Goal: Task Accomplishment & Management: Use online tool/utility

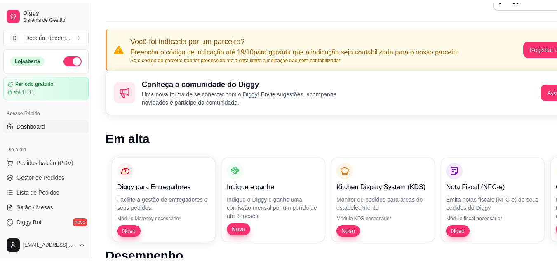
scroll to position [33, 0]
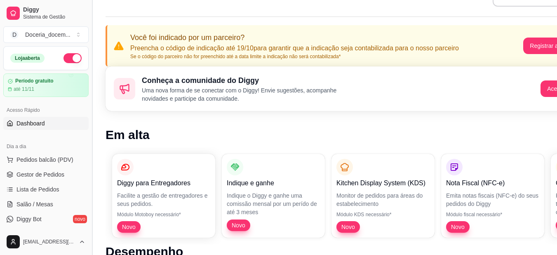
click at [89, 106] on button "Toggle Sidebar" at bounding box center [92, 127] width 7 height 255
click at [106, 106] on div "Conheça a comunidade do Diggy Uma nova forma de se conectar com o Diggy! Envie …" at bounding box center [345, 88] width 478 height 45
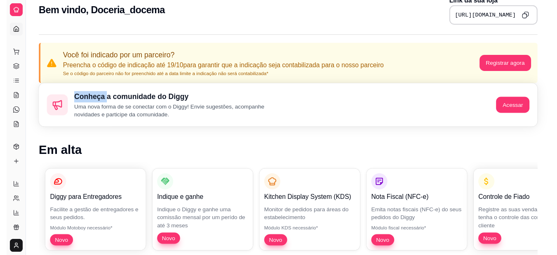
scroll to position [16, 0]
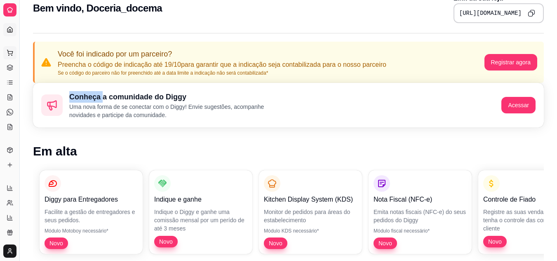
click at [9, 54] on icon at bounding box center [10, 52] width 7 height 7
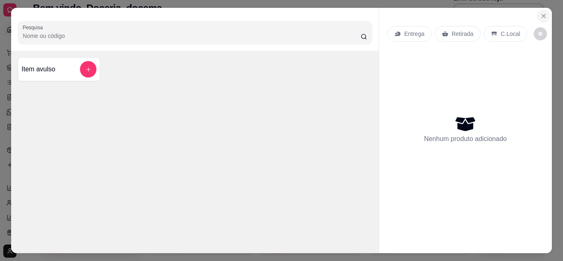
click at [544, 11] on button "Close" at bounding box center [543, 15] width 13 height 13
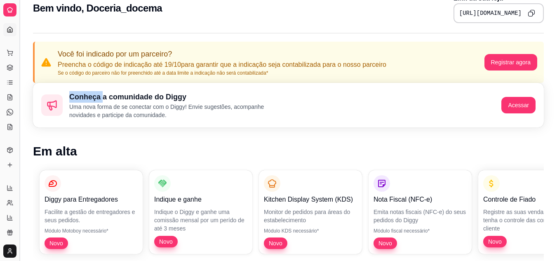
click at [21, 29] on button "Toggle Sidebar" at bounding box center [19, 130] width 7 height 261
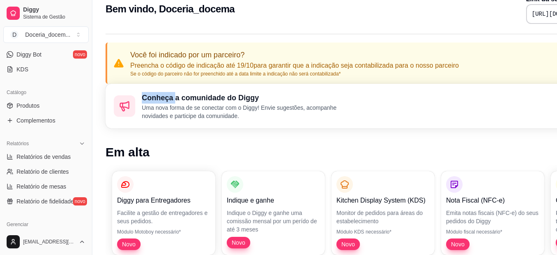
scroll to position [16, 0]
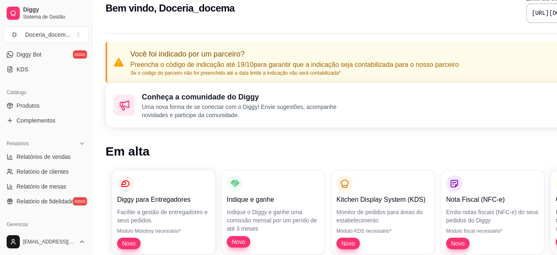
click at [51, 12] on span "Diggy" at bounding box center [54, 9] width 62 height 7
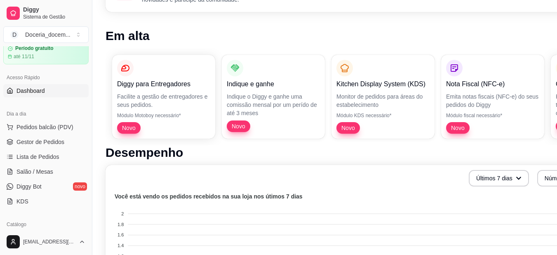
scroll to position [16, 0]
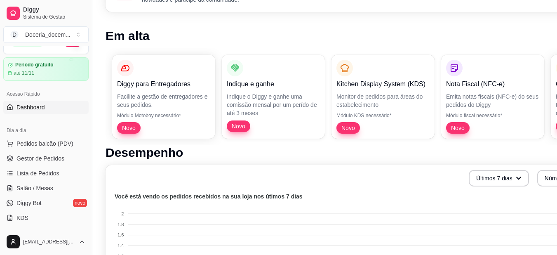
click at [56, 111] on link "Dashboard" at bounding box center [45, 107] width 85 height 13
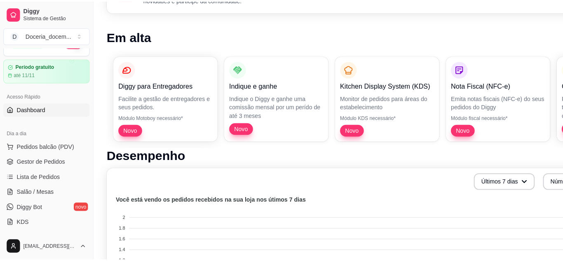
scroll to position [0, 0]
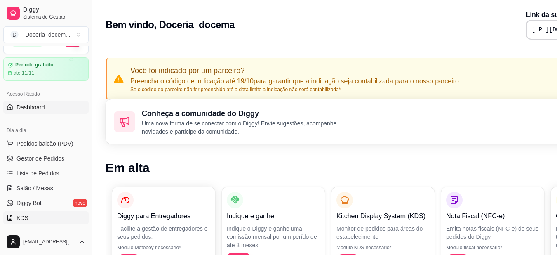
click at [52, 214] on link "KDS" at bounding box center [45, 217] width 85 height 13
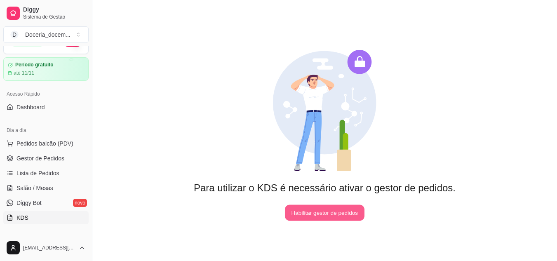
click at [328, 216] on button "Habilitar gestor de pedidos" at bounding box center [325, 213] width 80 height 16
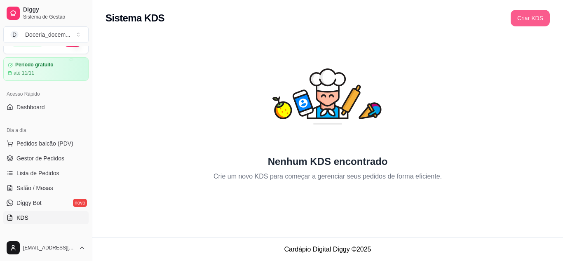
click at [527, 21] on button "Criar KDS" at bounding box center [530, 18] width 39 height 16
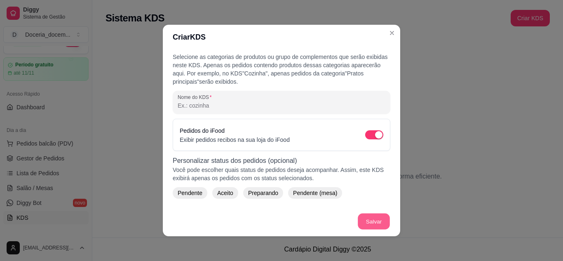
click at [366, 218] on button "Salvar" at bounding box center [374, 222] width 32 height 16
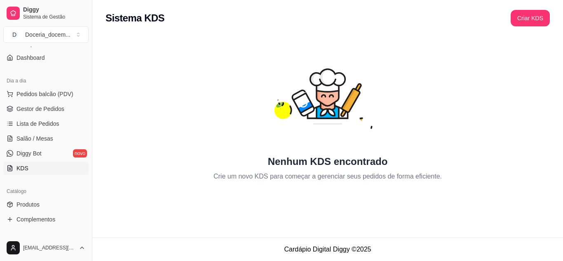
scroll to position [82, 0]
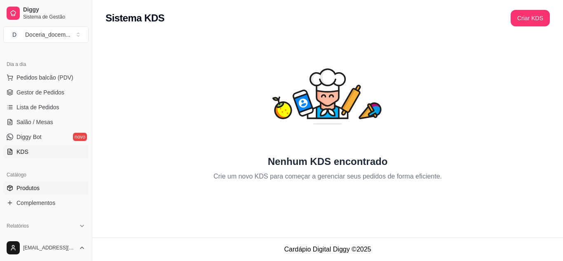
click at [54, 191] on link "Produtos" at bounding box center [45, 187] width 85 height 13
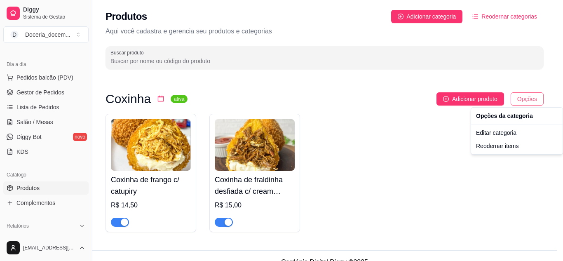
click at [521, 95] on html "Diggy Sistema de Gestão D Doceria_docem ... Loja aberta Período gratuito até 11…" at bounding box center [281, 130] width 563 height 261
click at [446, 19] on html "Diggy Sistema de Gestão D Doceria_docem ... Loja aberta Período gratuito até 11…" at bounding box center [281, 130] width 563 height 261
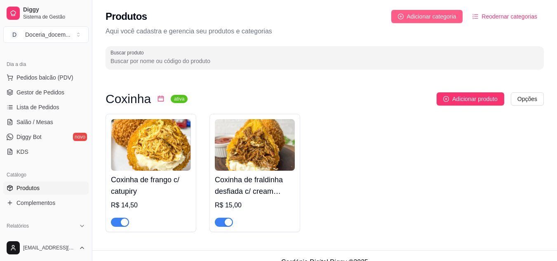
click at [424, 10] on button "Adicionar categoria" at bounding box center [427, 16] width 72 height 13
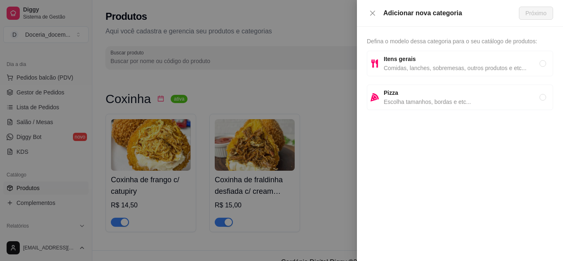
click at [427, 59] on span "Itens gerais" at bounding box center [462, 58] width 156 height 9
radio input "true"
click at [539, 11] on span "Próximo" at bounding box center [536, 13] width 21 height 9
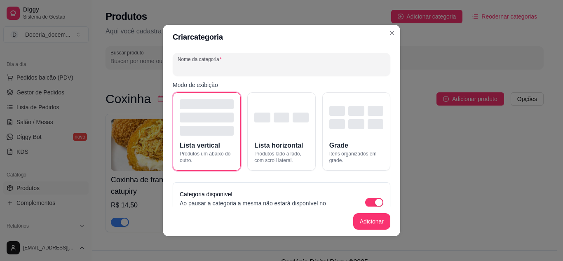
click at [254, 68] on input "Nome da categoria" at bounding box center [282, 68] width 208 height 8
type input "açai"
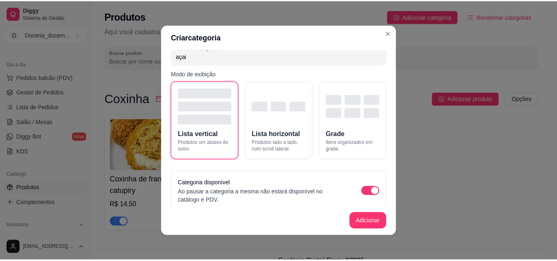
scroll to position [16, 0]
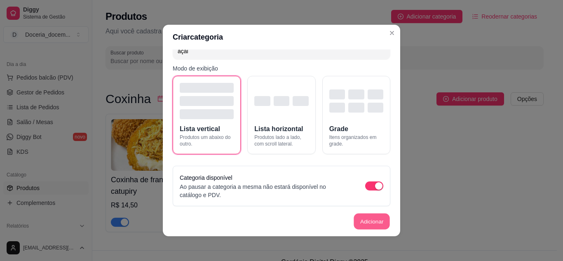
click at [363, 220] on button "Adicionar" at bounding box center [372, 222] width 36 height 16
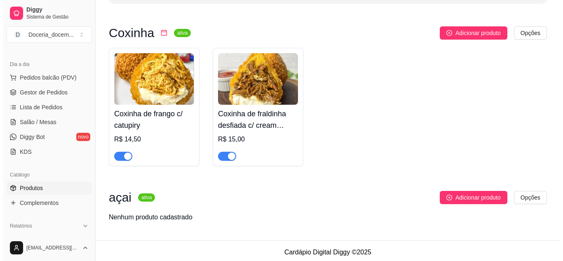
scroll to position [69, 0]
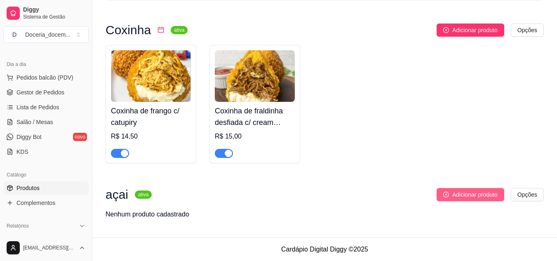
click at [450, 190] on button "Adicionar produto" at bounding box center [471, 194] width 68 height 13
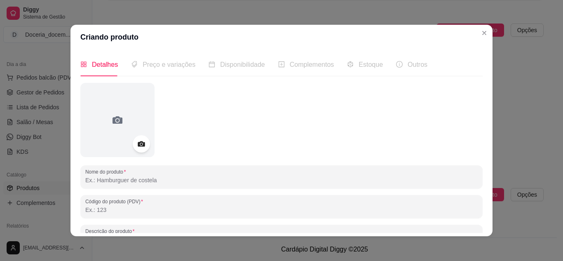
click at [137, 145] on icon at bounding box center [140, 143] width 9 height 9
click at [121, 181] on input "Nome do produto" at bounding box center [281, 180] width 393 height 8
type input "a"
type input "300ml"
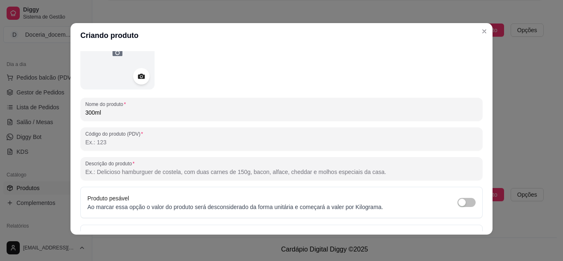
scroll to position [82, 0]
